Goal: Information Seeking & Learning: Find specific fact

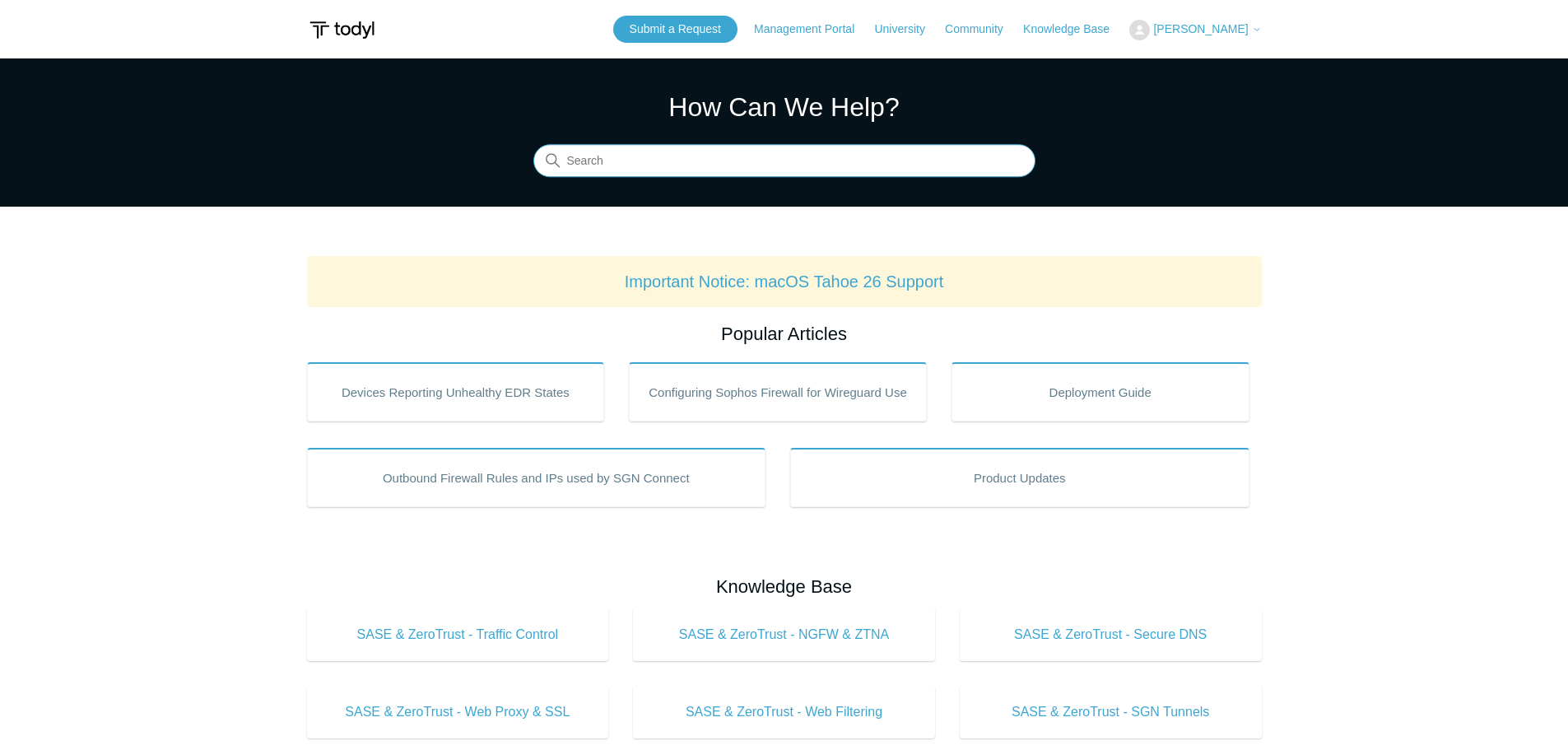
click at [610, 159] on input "Search" at bounding box center [784, 162] width 502 height 33
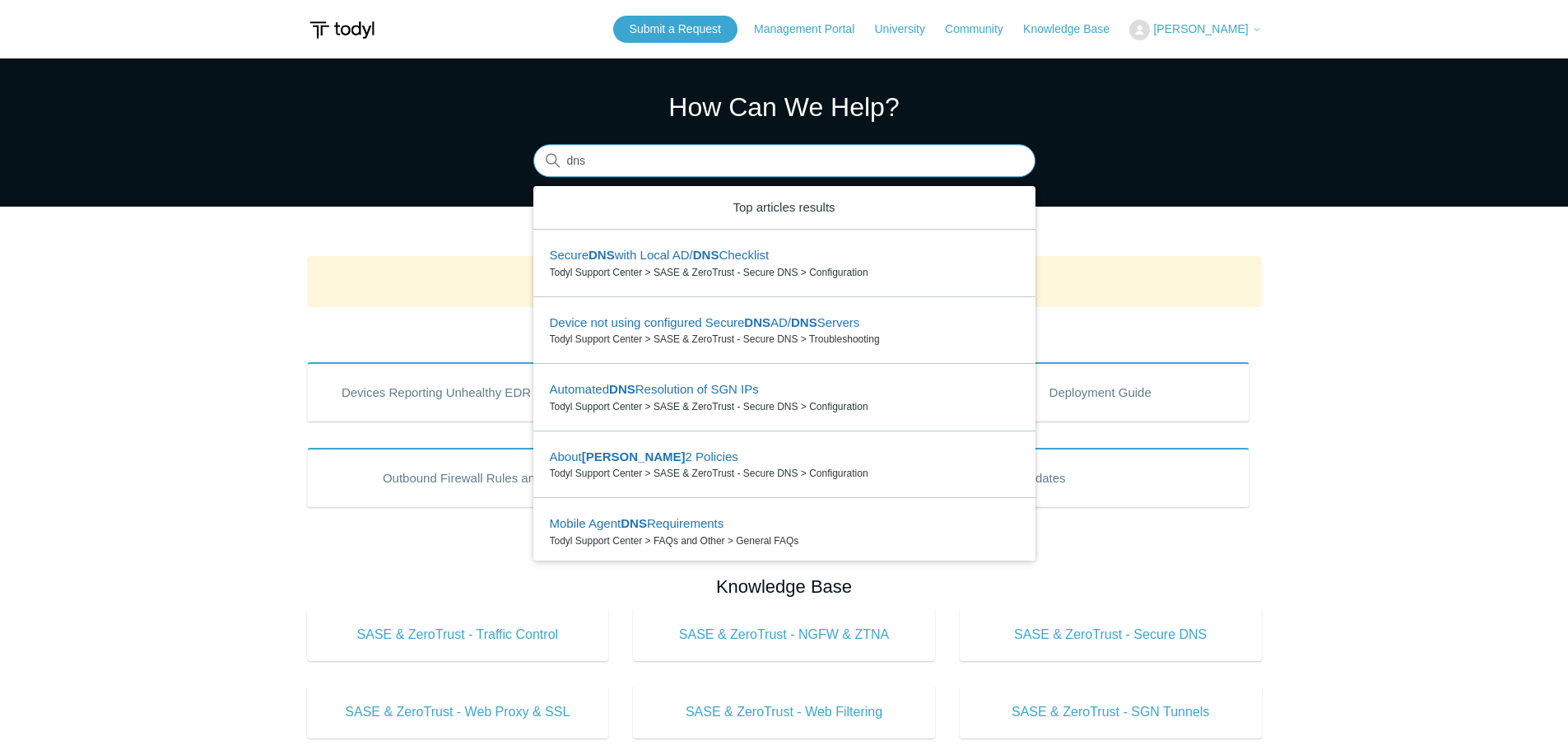
type input "dns"
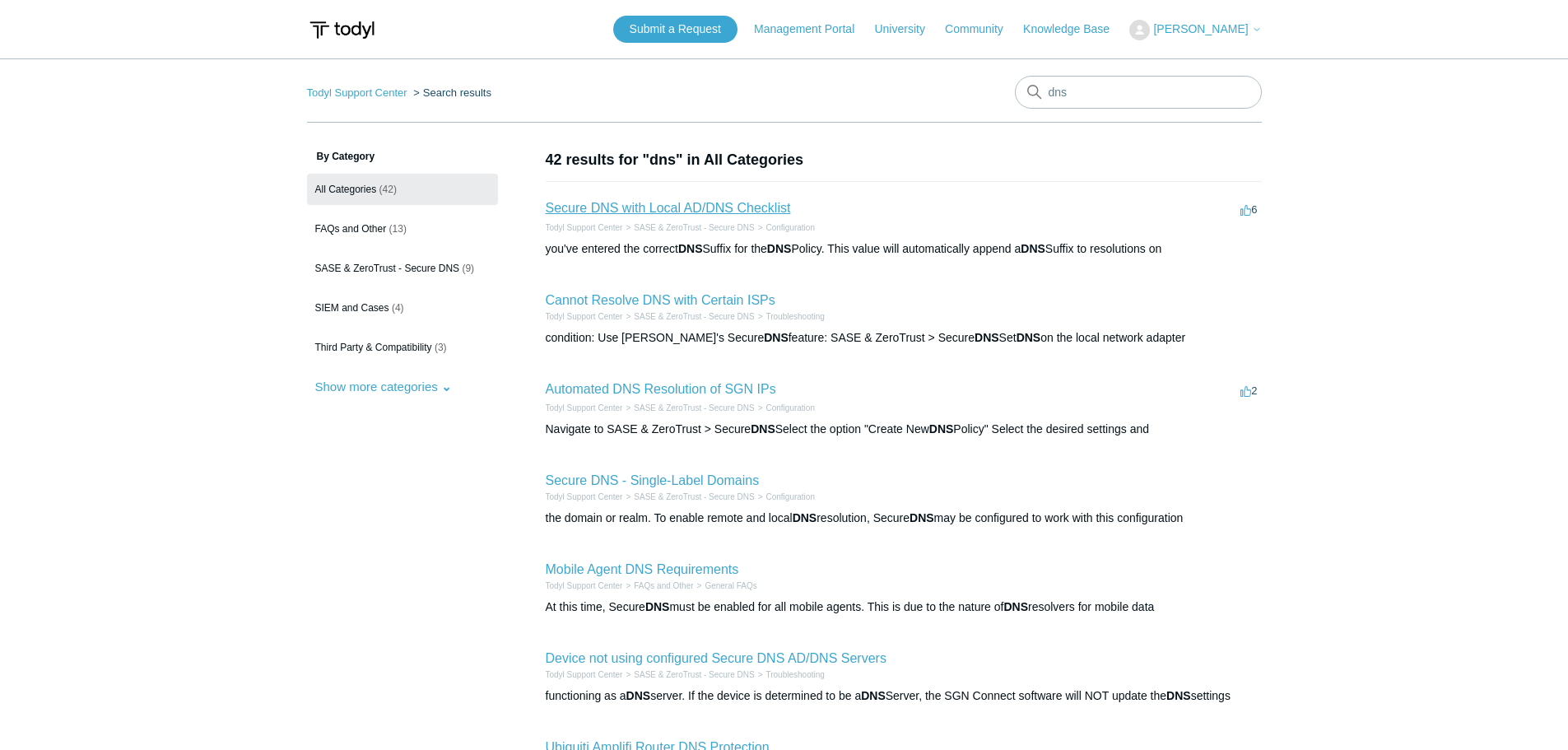
drag, startPoint x: 700, startPoint y: 204, endPoint x: 753, endPoint y: 212, distance: 53.6
click at [753, 212] on link "Secure DNS with Local AD/DNS Checklist" at bounding box center [668, 207] width 245 height 14
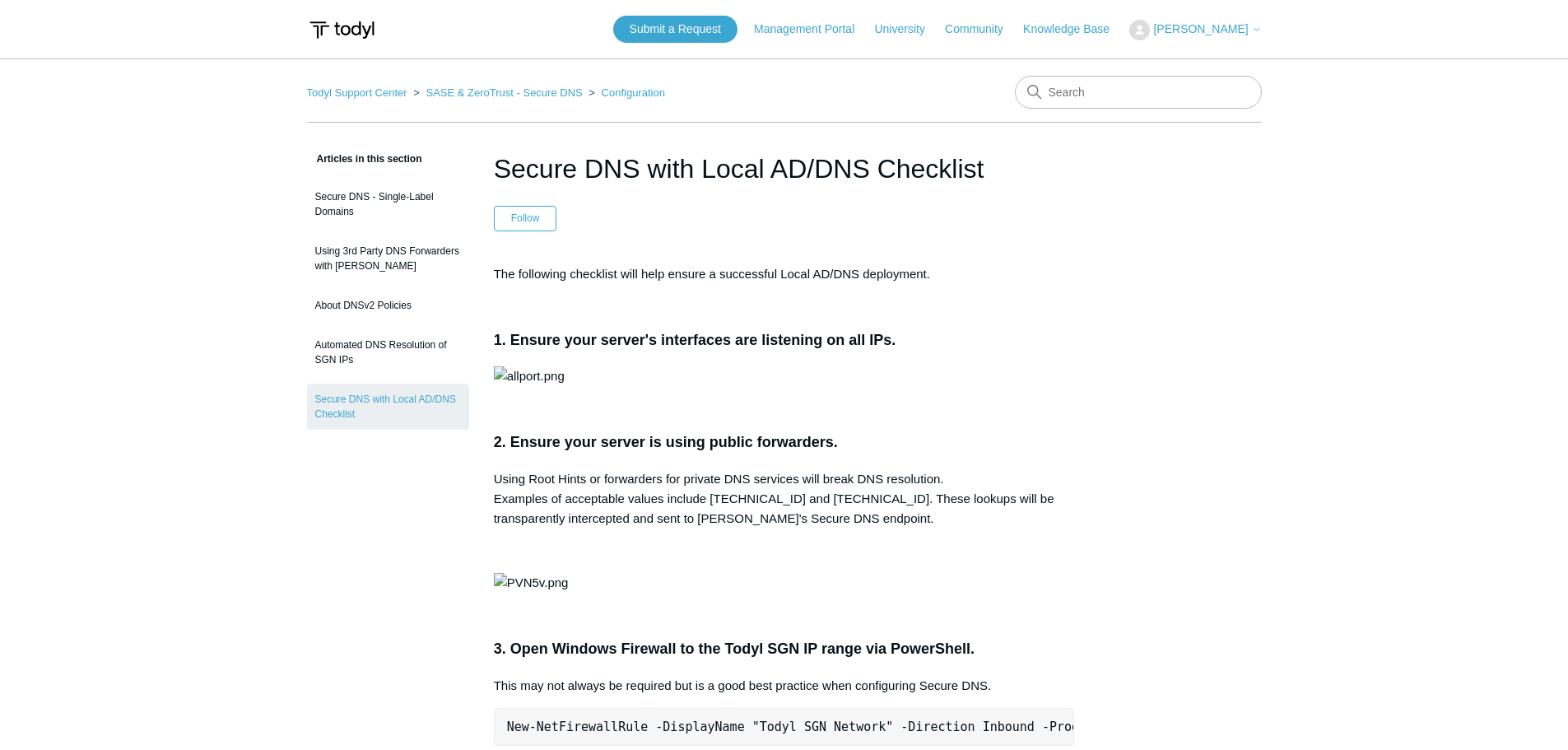
click at [849, 113] on nav "Todyl Support Center SASE & ZeroTrust - Secure DNS Configuration" at bounding box center [784, 99] width 954 height 47
drag, startPoint x: 1046, startPoint y: 261, endPoint x: 1038, endPoint y: 260, distance: 8.1
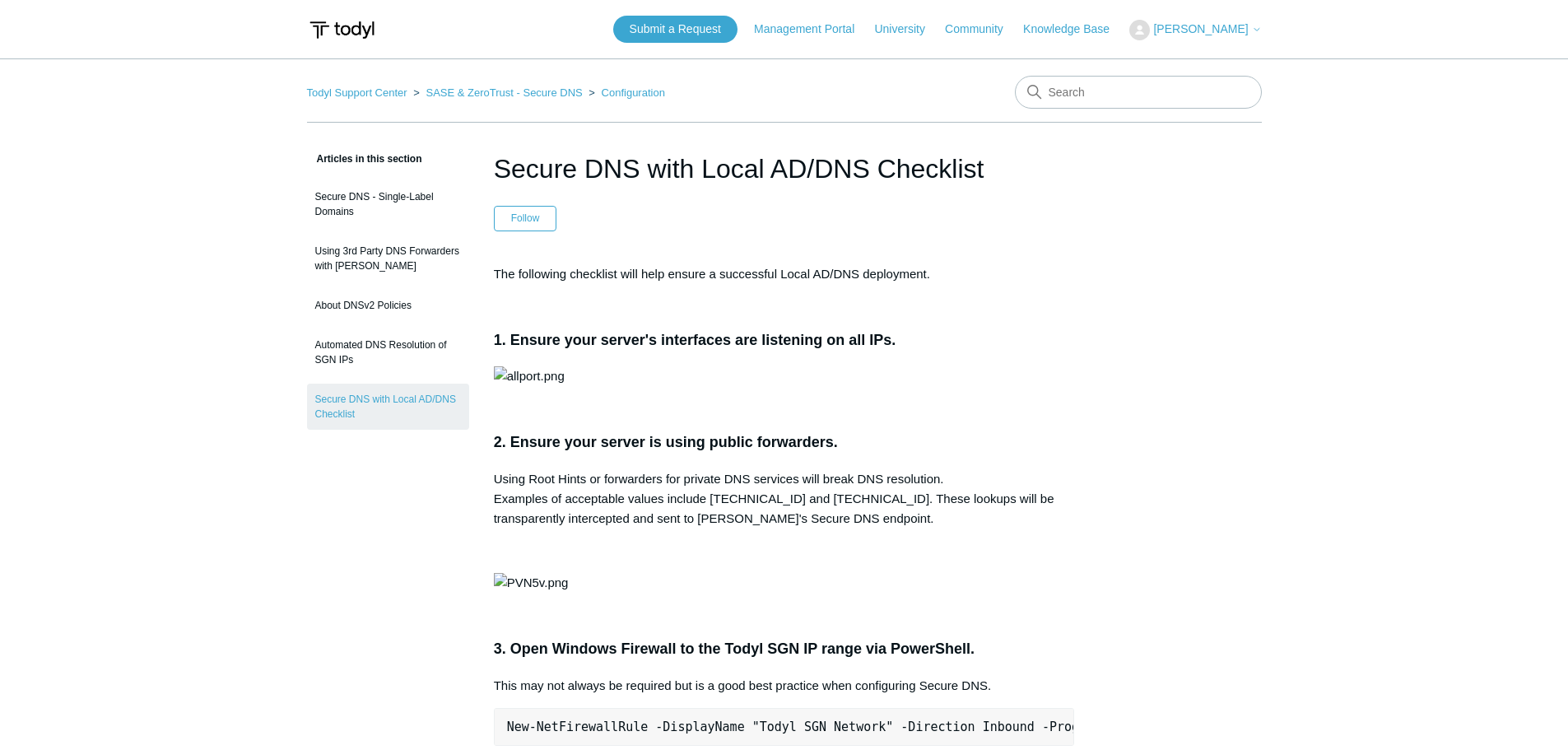
click at [1104, 90] on input "Search" at bounding box center [1139, 92] width 247 height 33
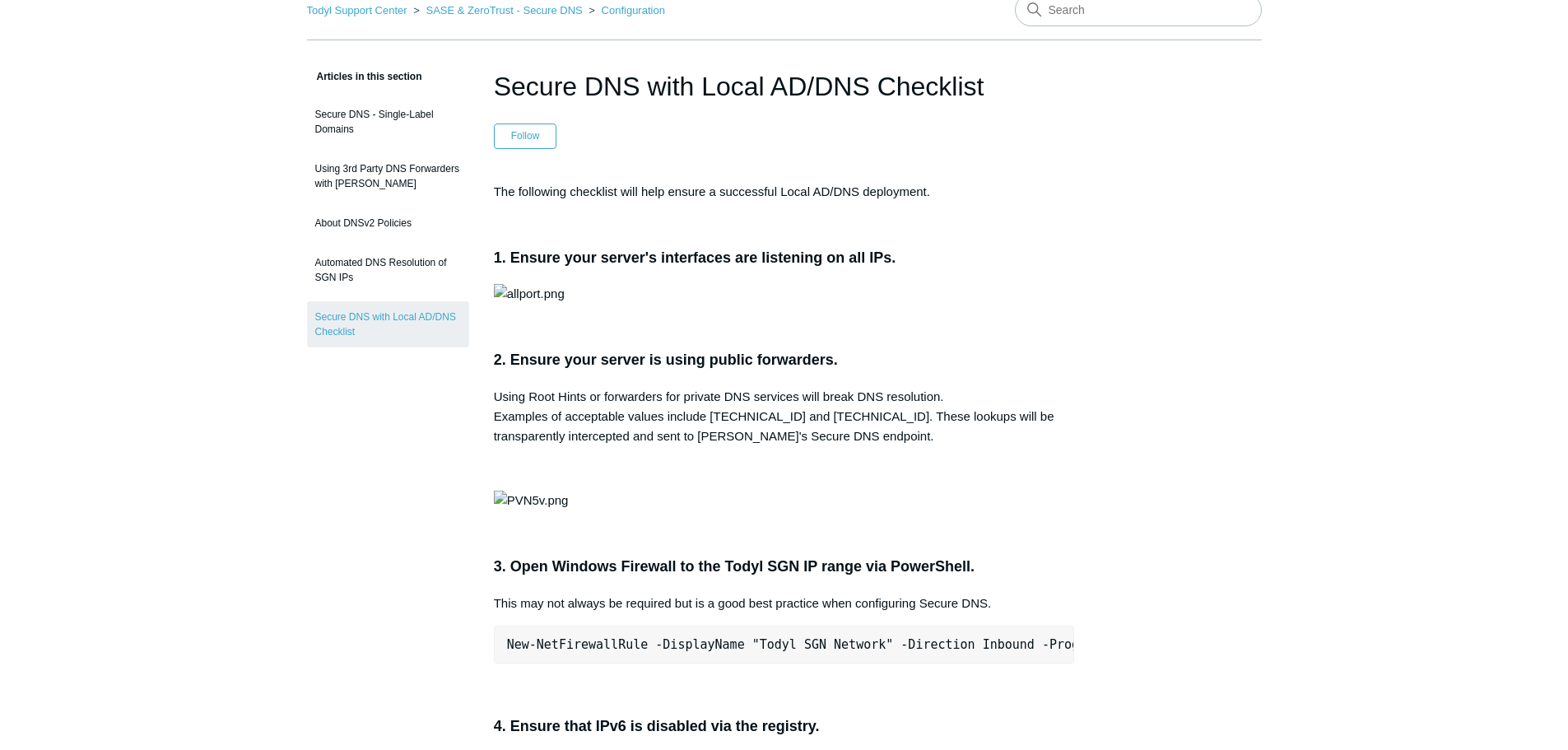
scroll to position [164, 0]
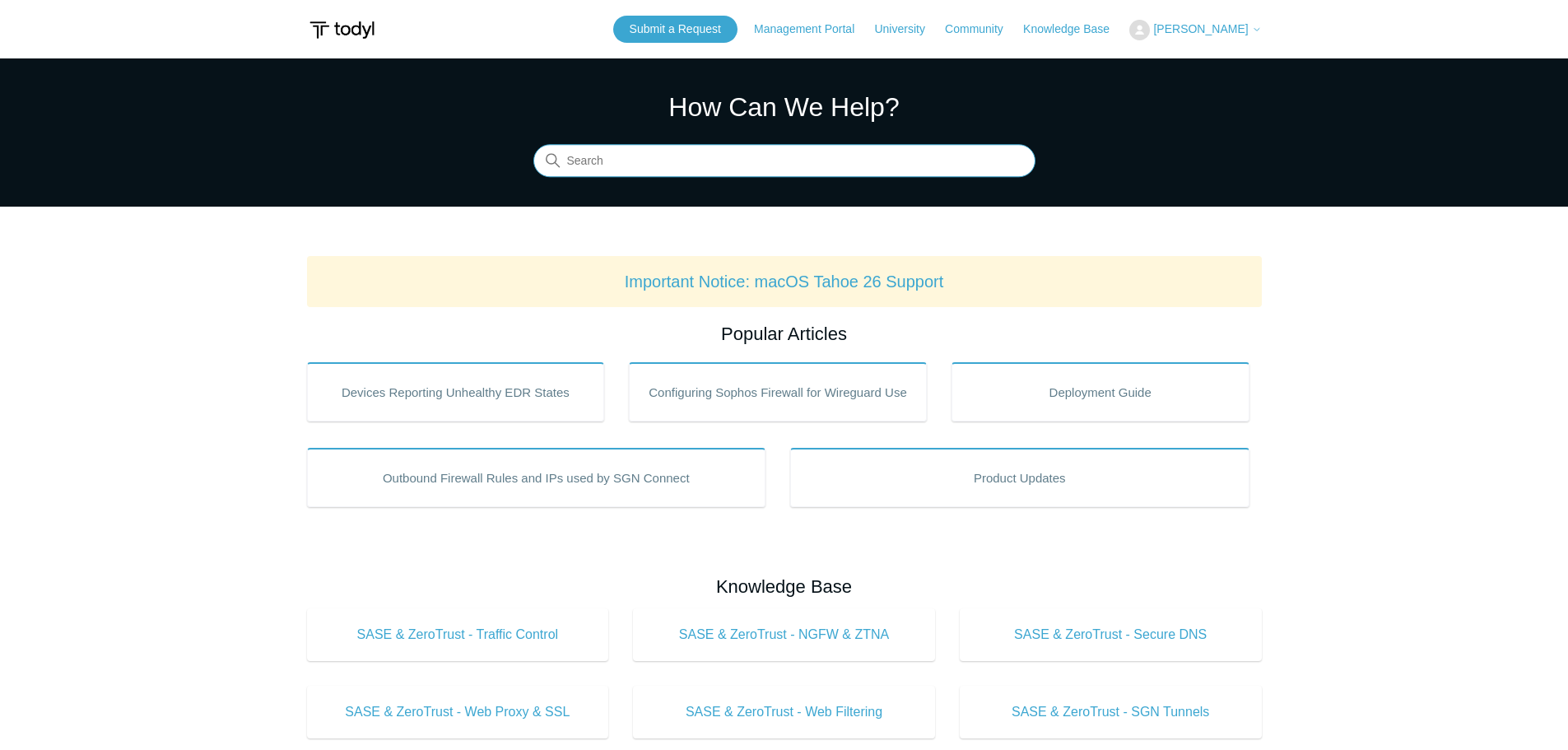
click at [738, 163] on input "Search" at bounding box center [784, 162] width 502 height 33
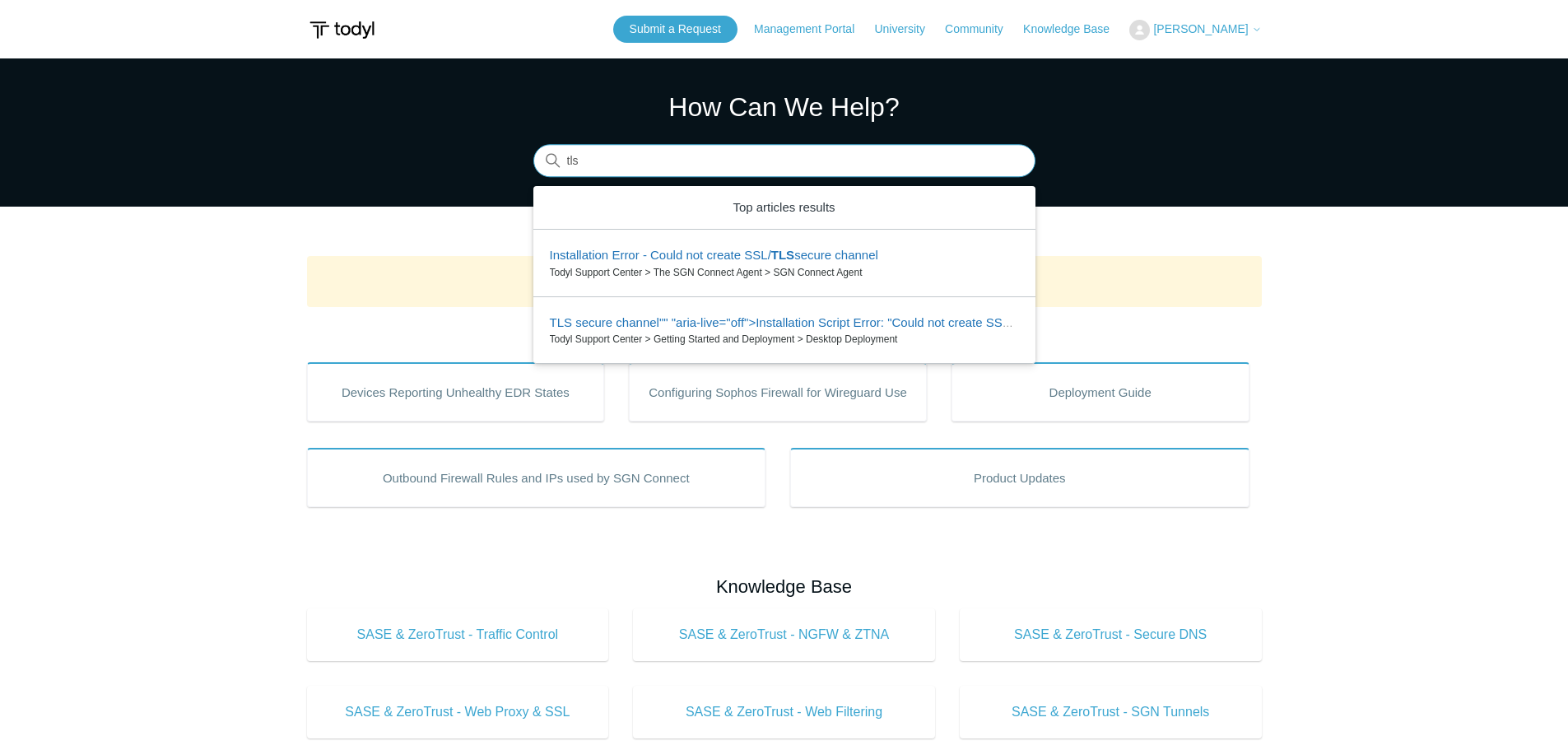
type input "tls"
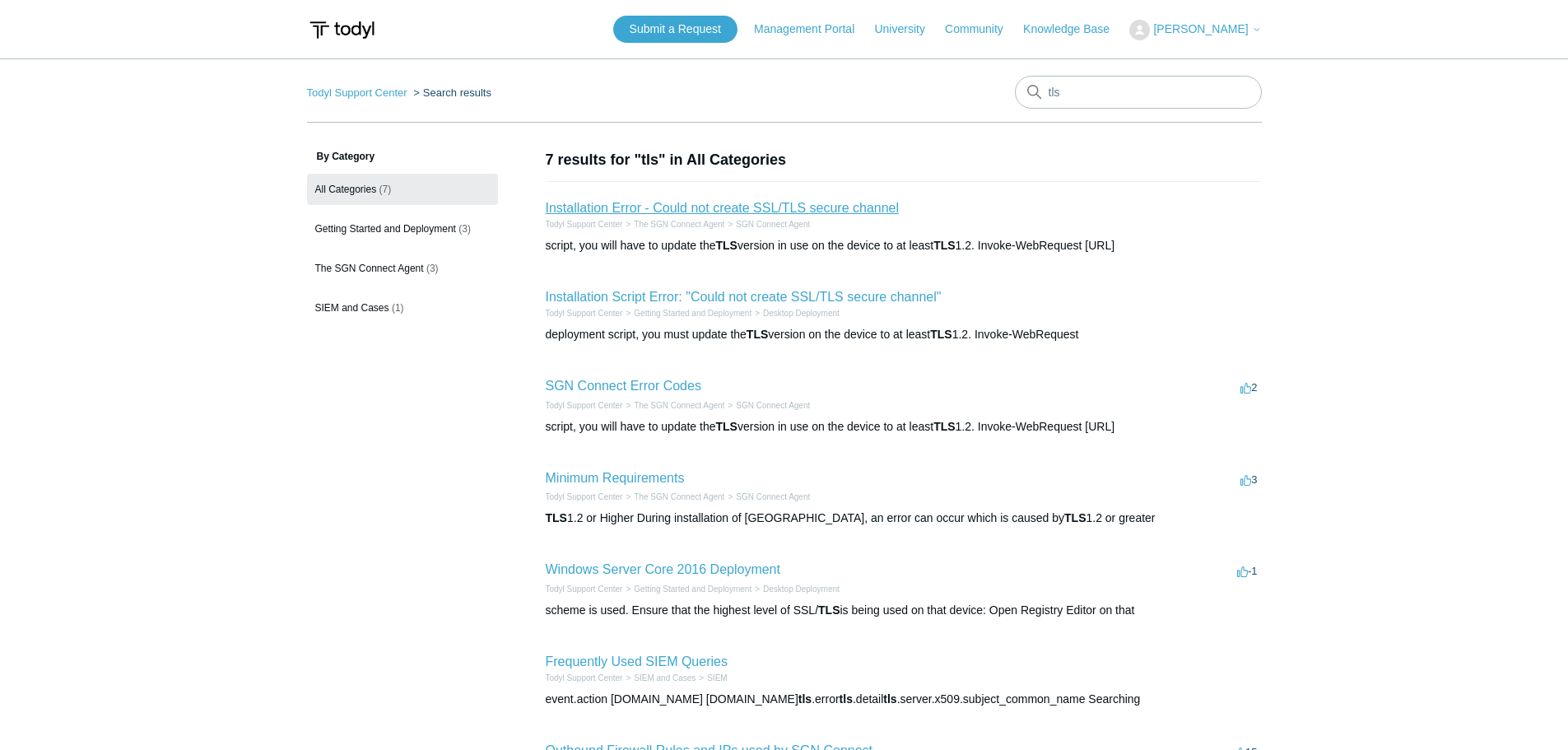
click at [804, 214] on link "Installation Error - Could not create SSL/TLS secure channel" at bounding box center [723, 207] width 354 height 14
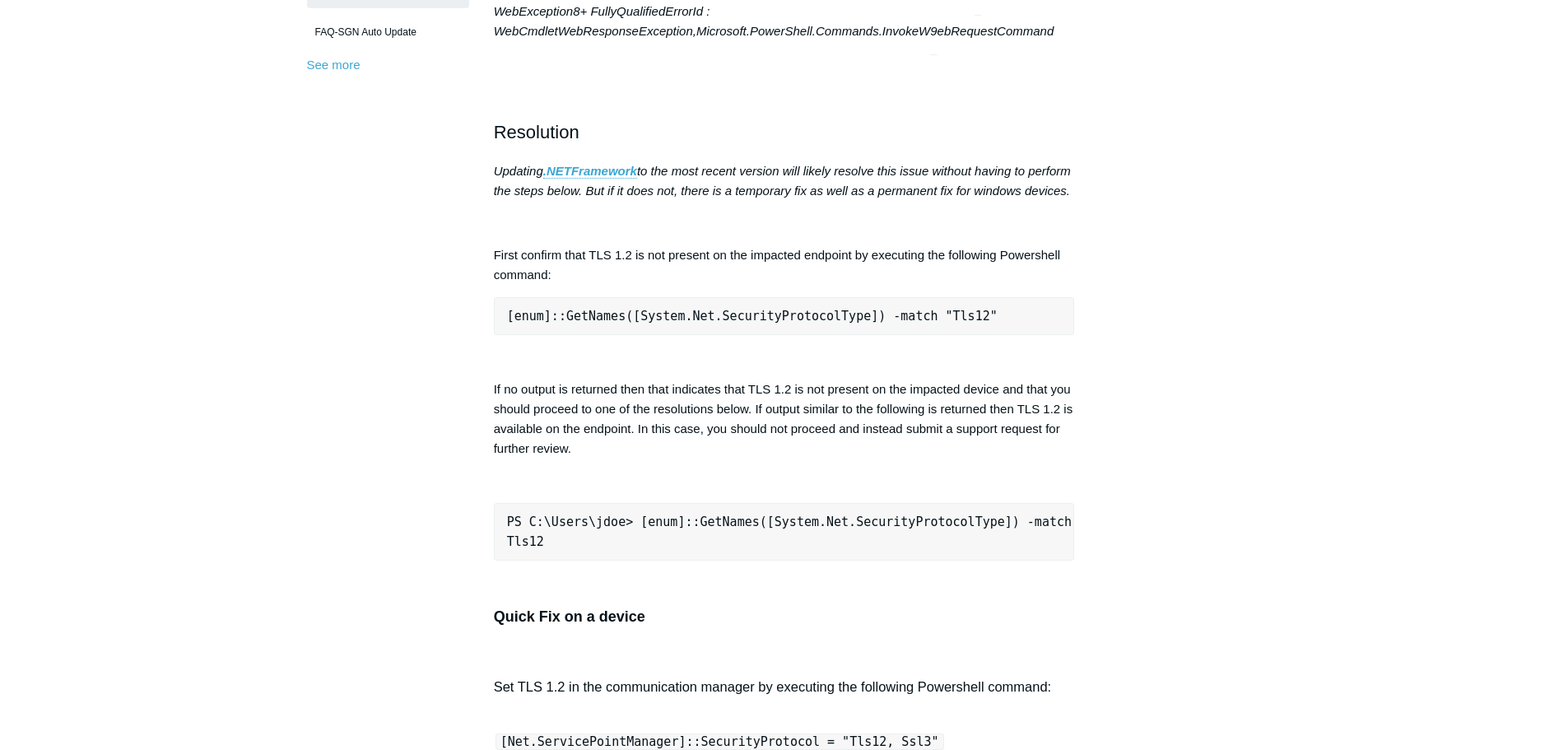
scroll to position [658, 0]
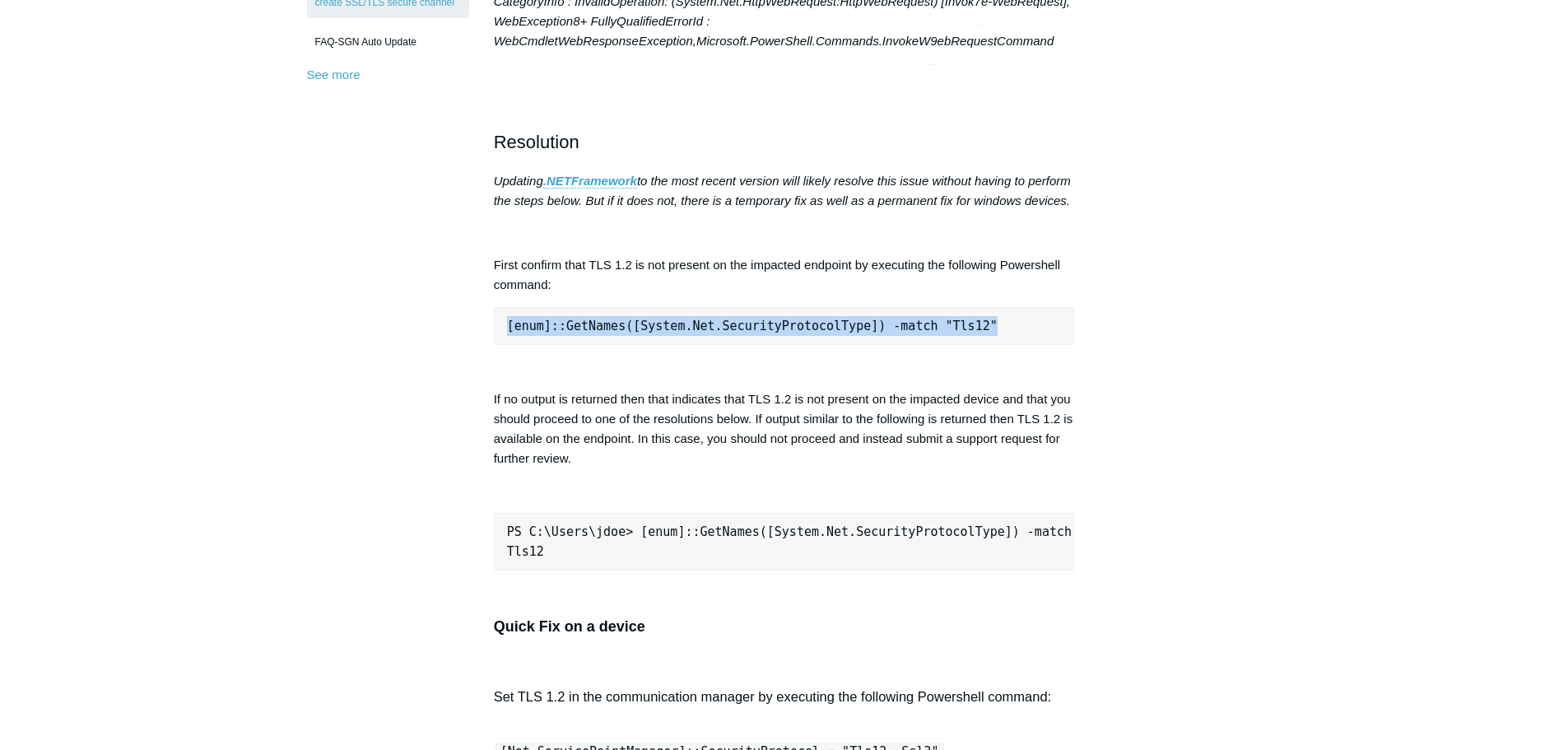
drag, startPoint x: 964, startPoint y: 369, endPoint x: 505, endPoint y: 363, distance: 459.0
click at [505, 345] on pre "[enum]::GetNames([System.Net.SecurityProtocolType]) -match "Tls12"" at bounding box center [784, 326] width 581 height 38
copy pre "[enum]::GetNames([System.Net.SecurityProtocolType]) -match "Tls12""
click at [1198, 254] on div "Articles in this section Installation Procedure for macOS 15 (Sequoia) Check to…" at bounding box center [784, 723] width 954 height 2465
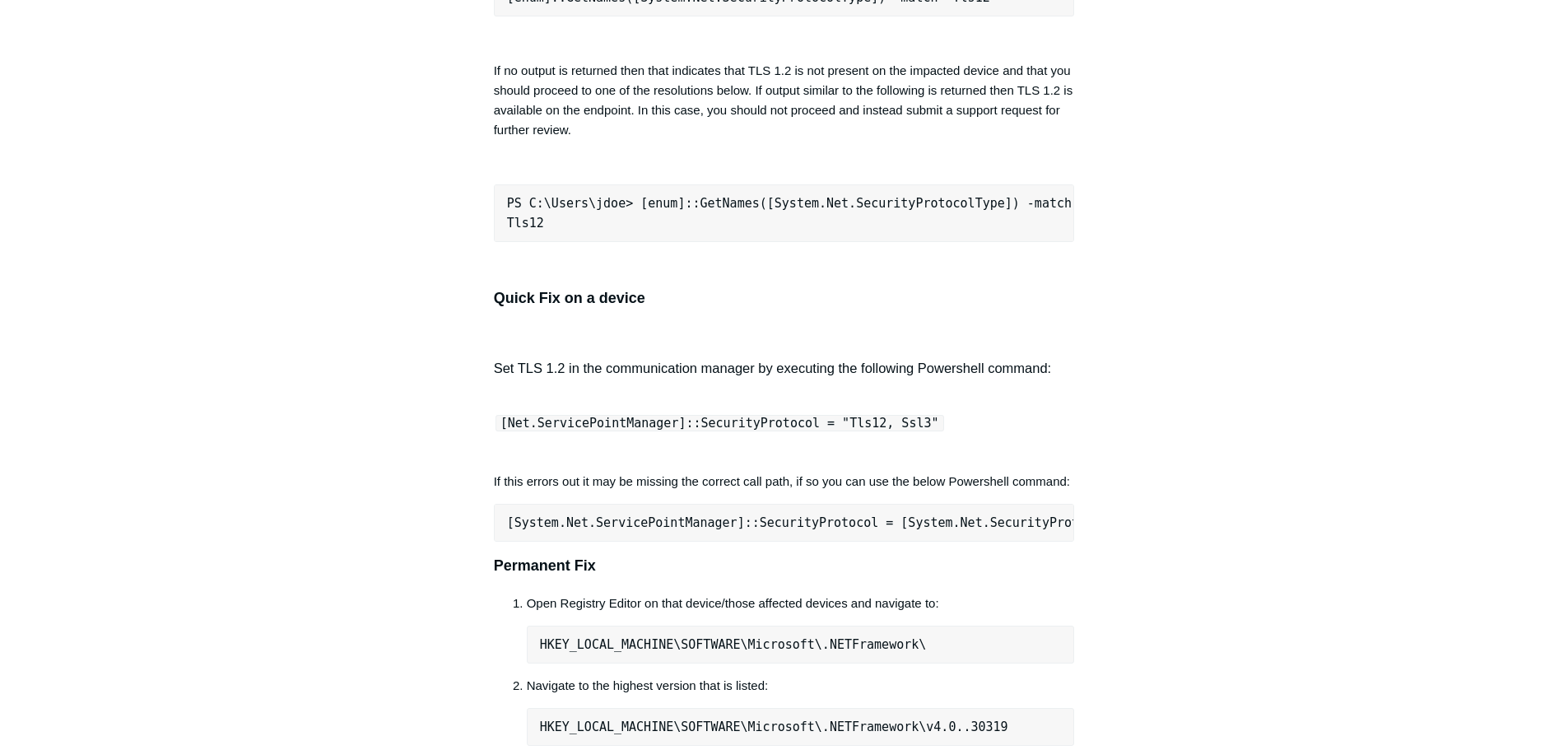
scroll to position [988, 0]
